Goal: Transaction & Acquisition: Purchase product/service

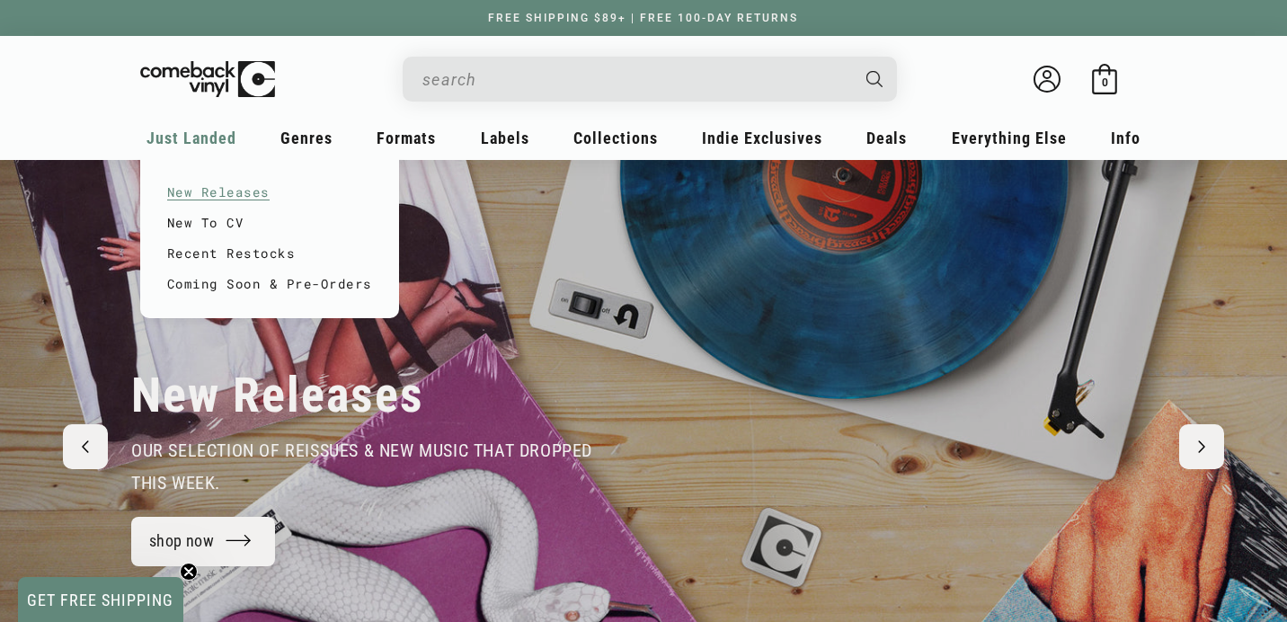
click at [199, 191] on link "New Releases" at bounding box center [269, 192] width 205 height 31
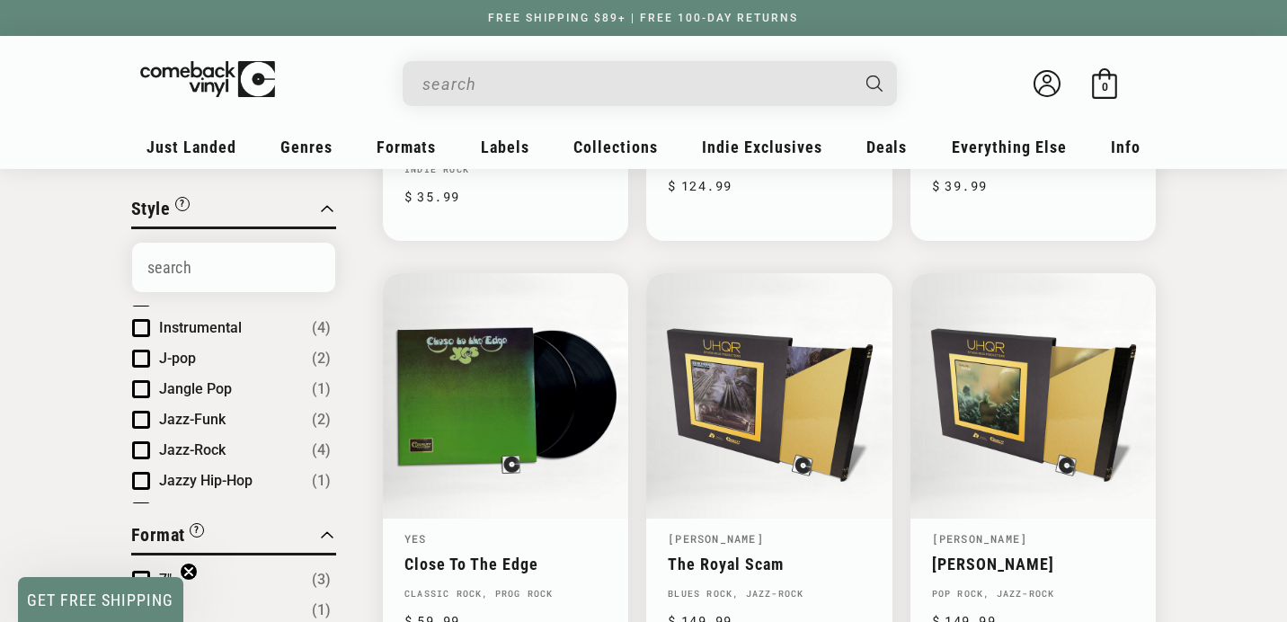
scroll to position [2271, 0]
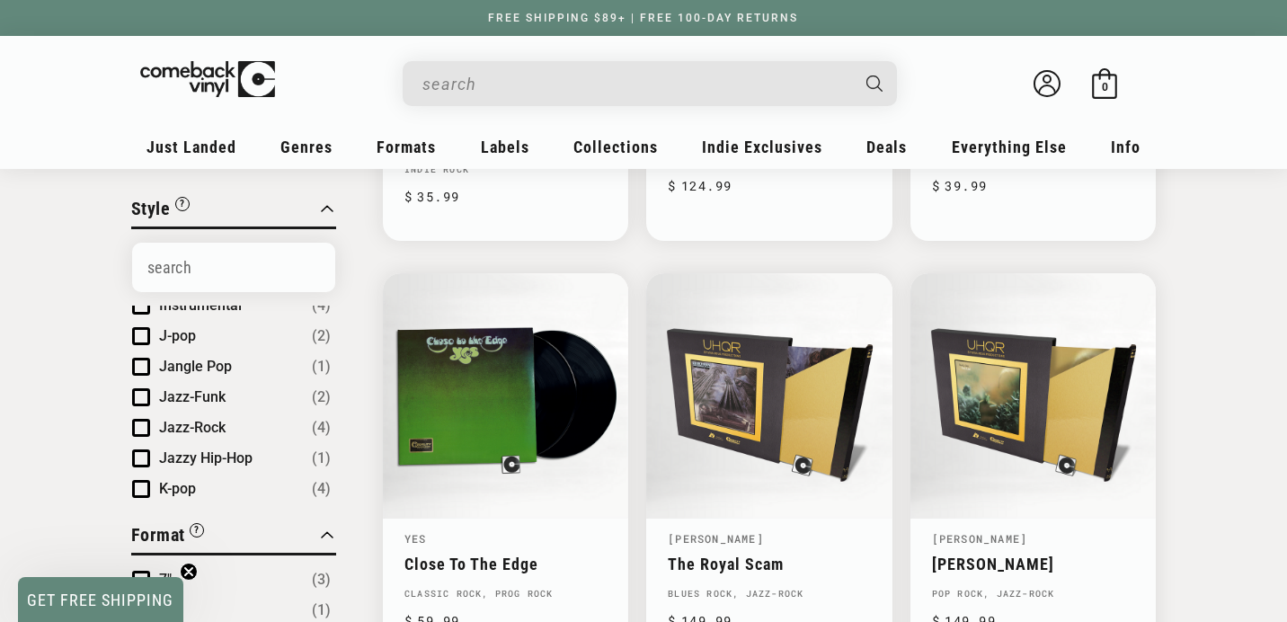
click at [137, 327] on span "Product filter" at bounding box center [141, 336] width 18 height 18
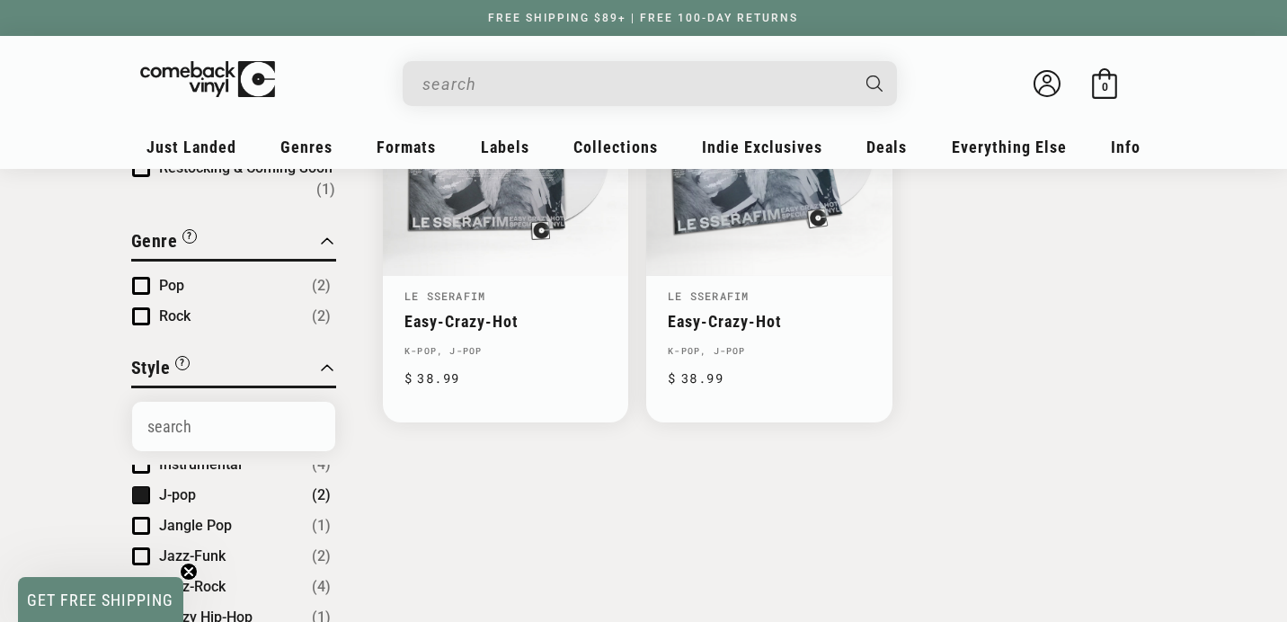
scroll to position [167, 0]
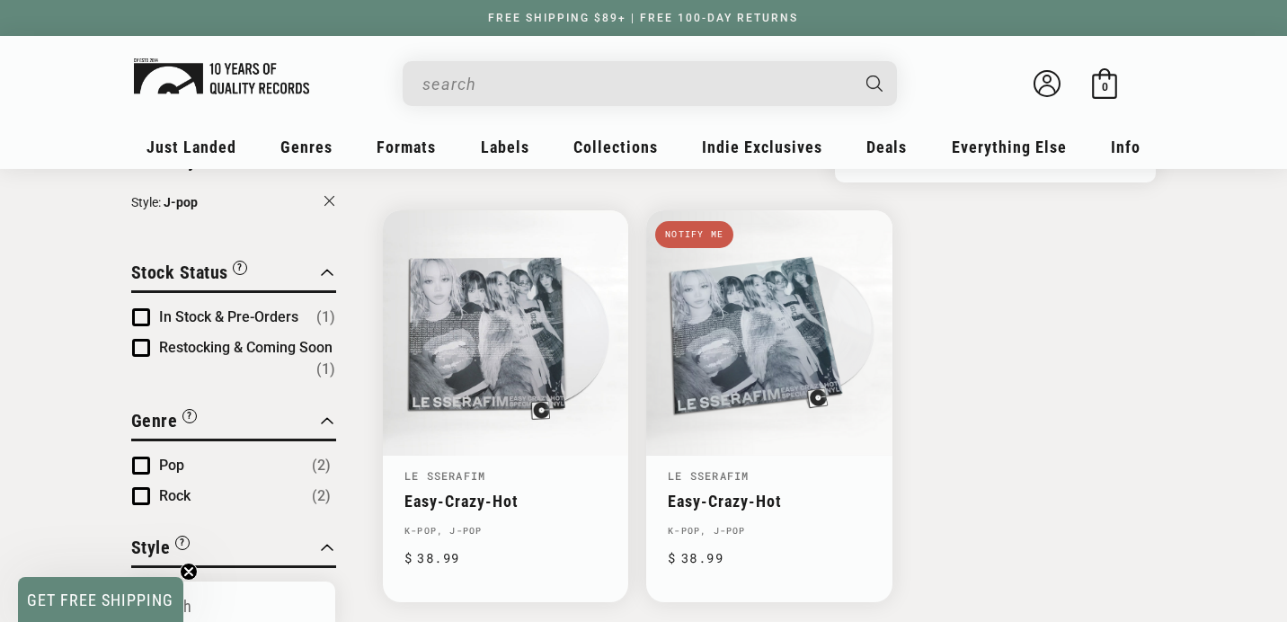
click at [215, 66] on img at bounding box center [221, 76] width 175 height 36
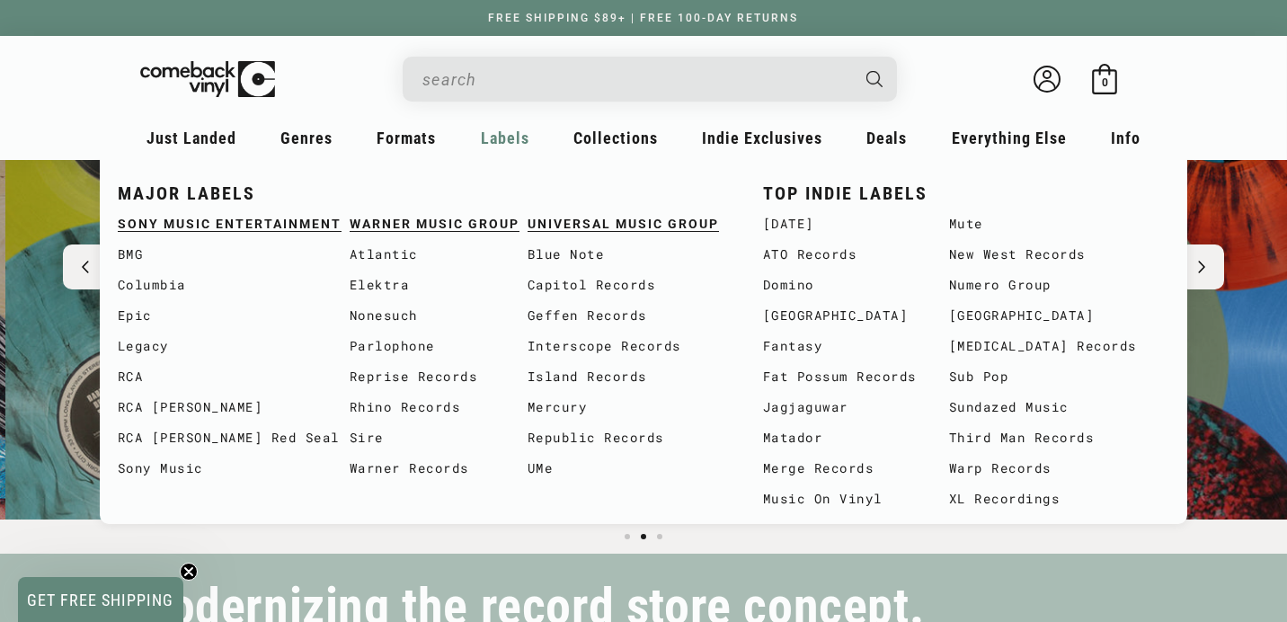
scroll to position [0, 1287]
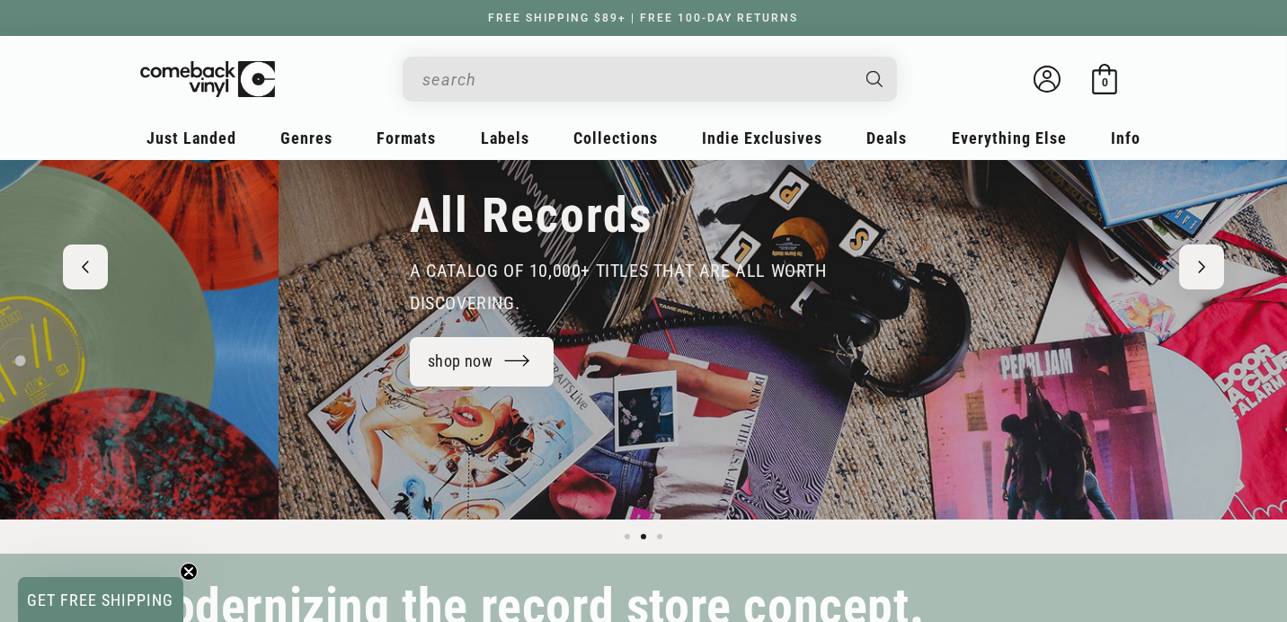
click at [545, 81] on input "When autocomplete results are available use up and down arrows to review and en…" at bounding box center [635, 79] width 426 height 37
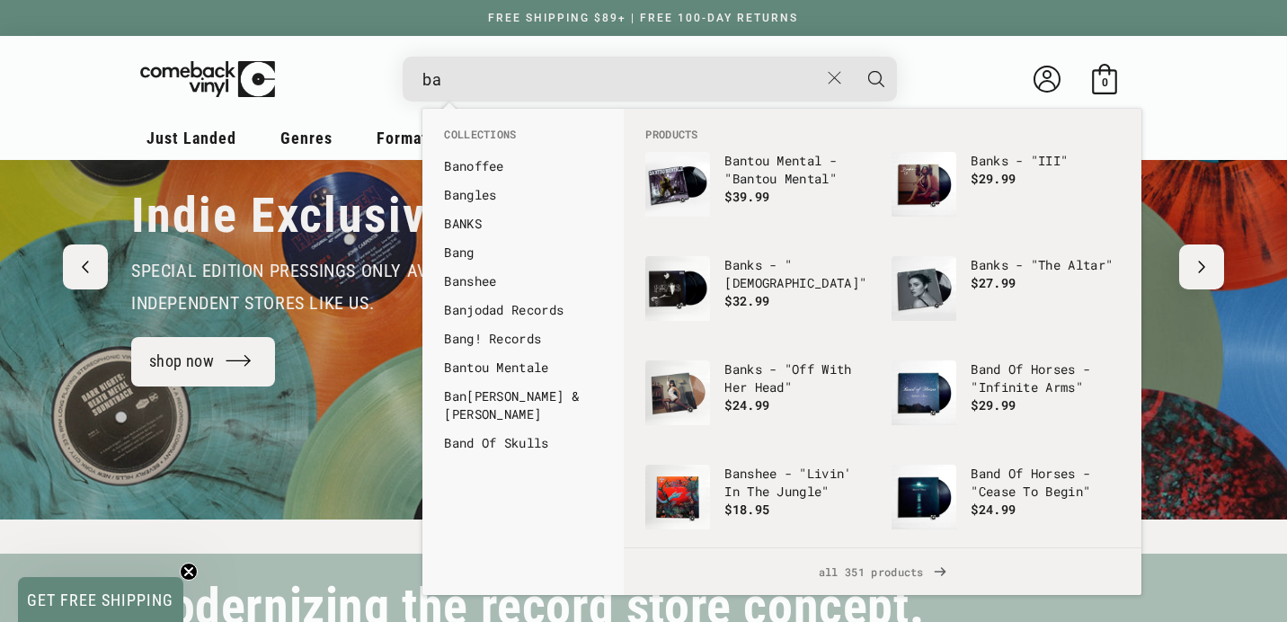
type input "b"
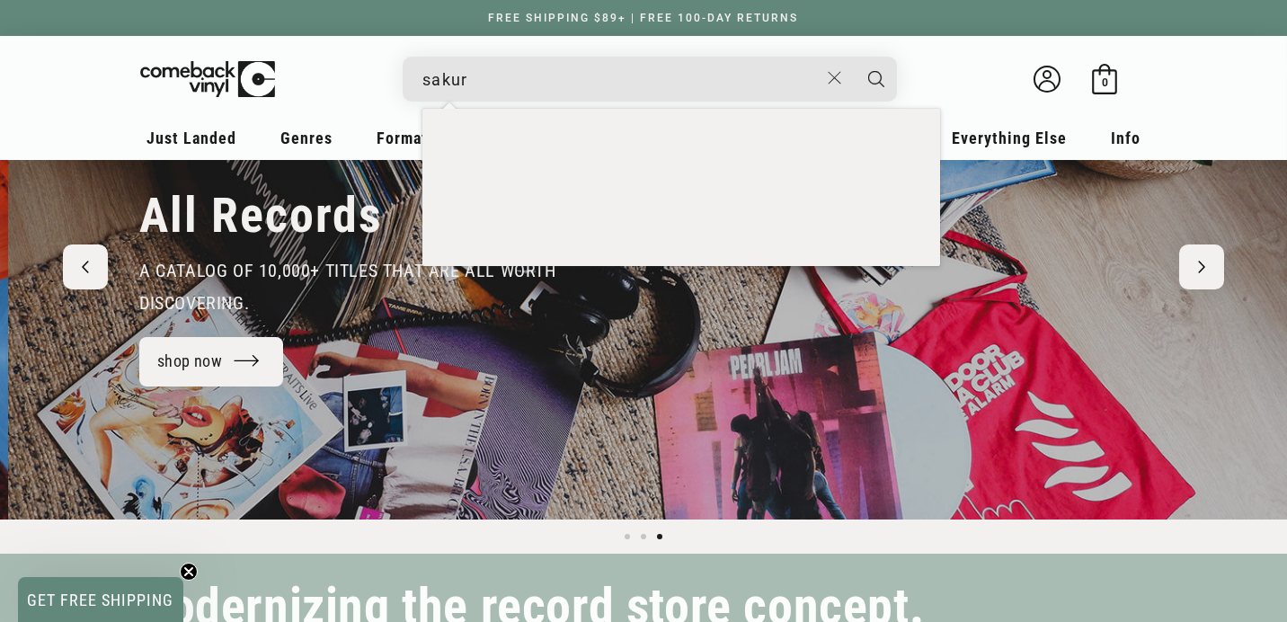
scroll to position [0, 2573]
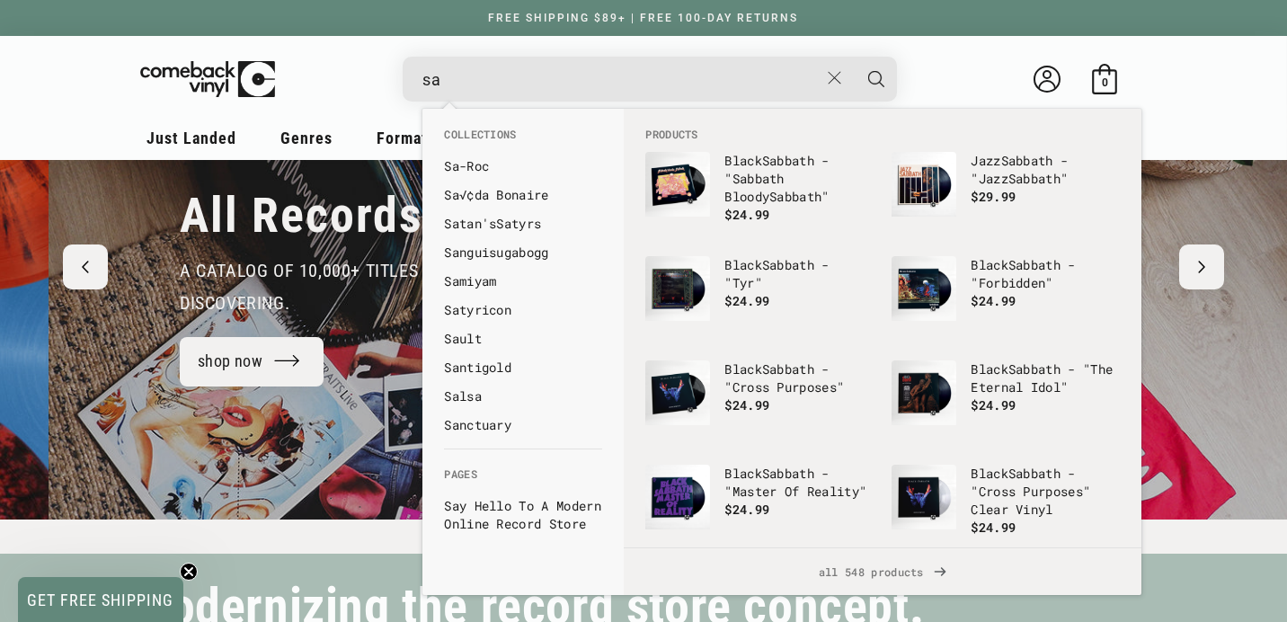
type input "s"
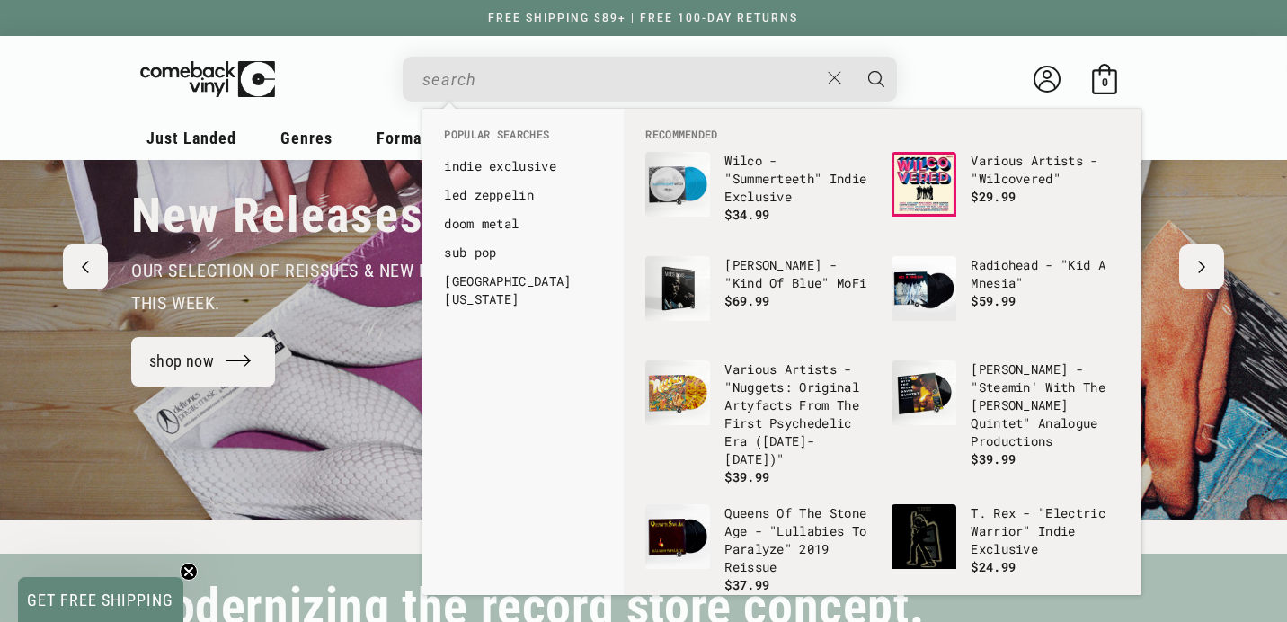
scroll to position [0, 0]
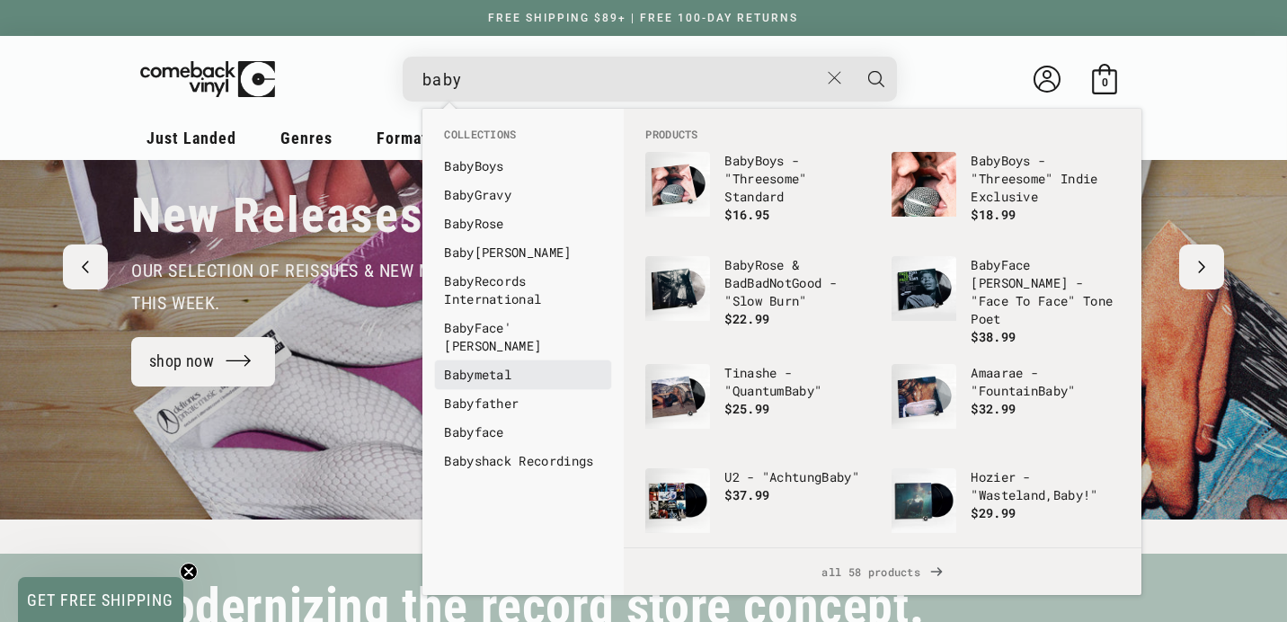
type input "baby"
click at [497, 366] on link "Baby metal" at bounding box center [523, 375] width 158 height 18
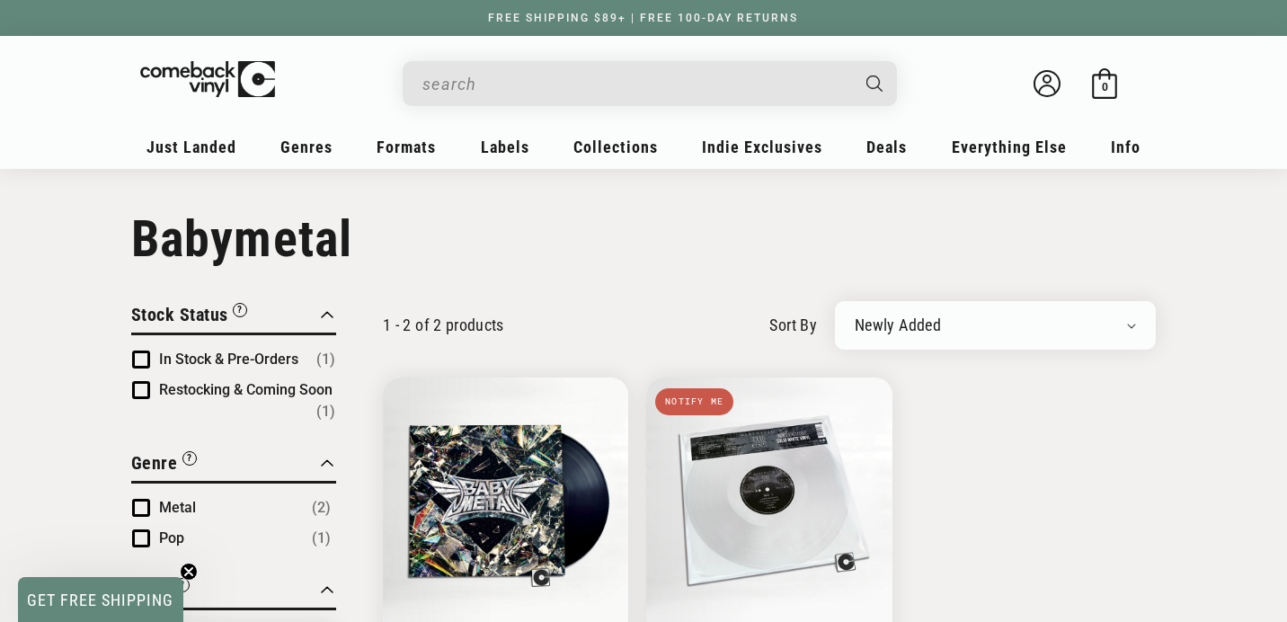
scroll to position [180, 0]
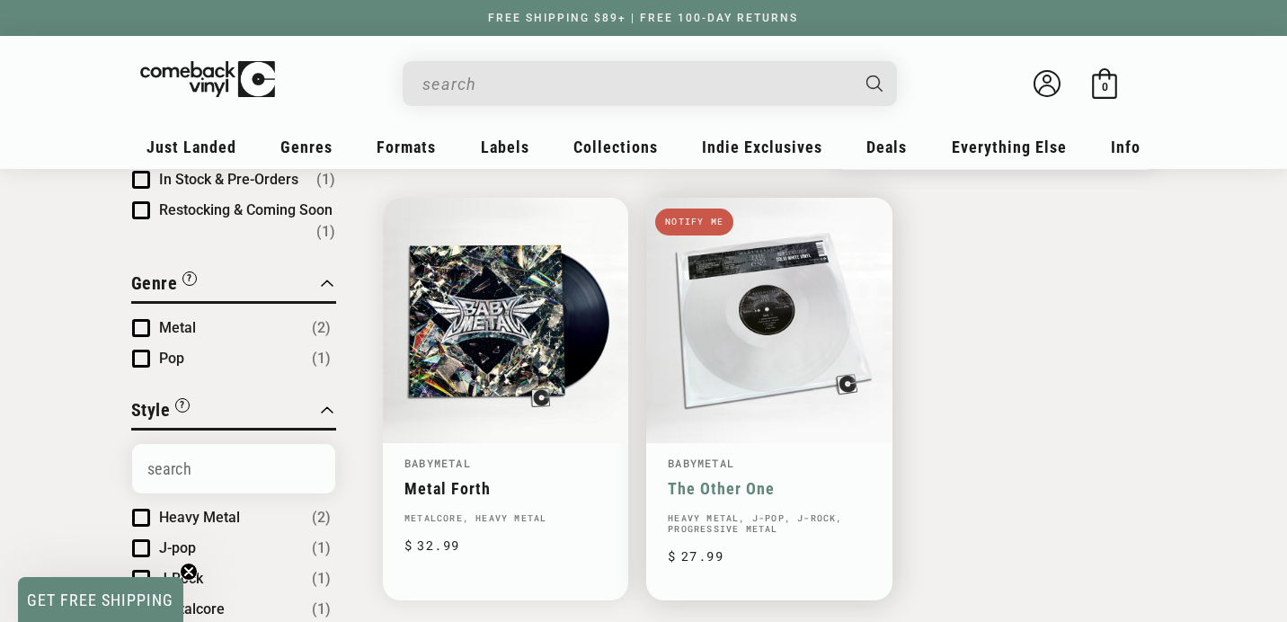
click at [751, 479] on link "The Other One" at bounding box center [769, 488] width 202 height 19
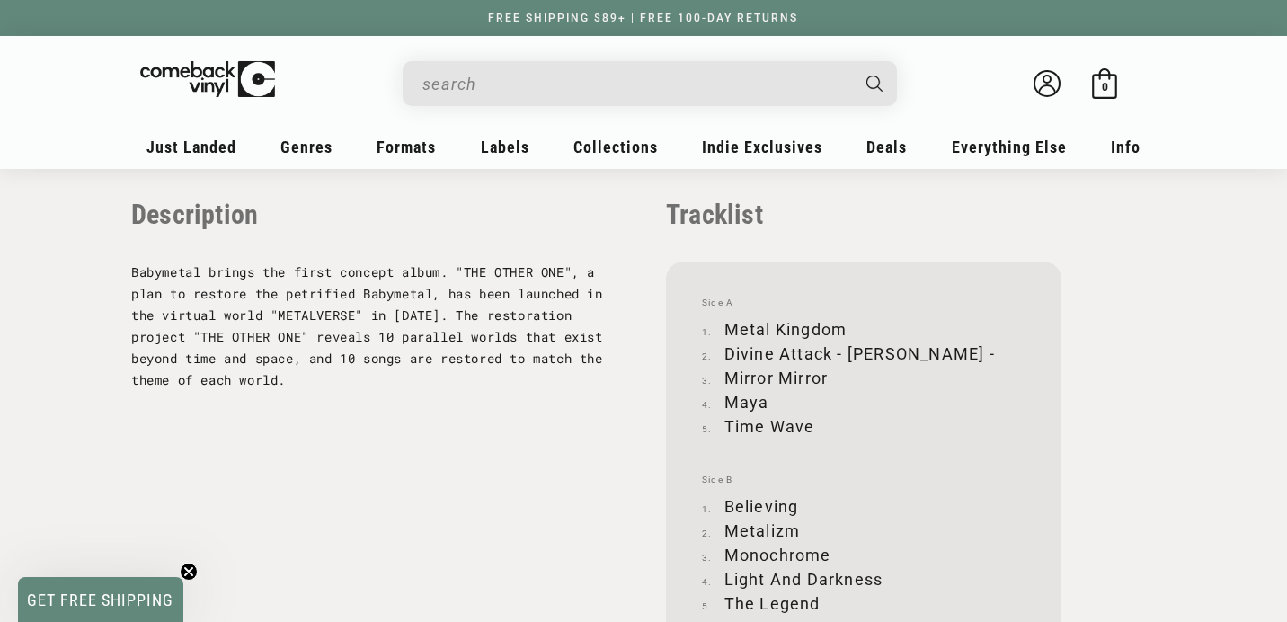
scroll to position [1887, 0]
